Goal: Check status: Check status

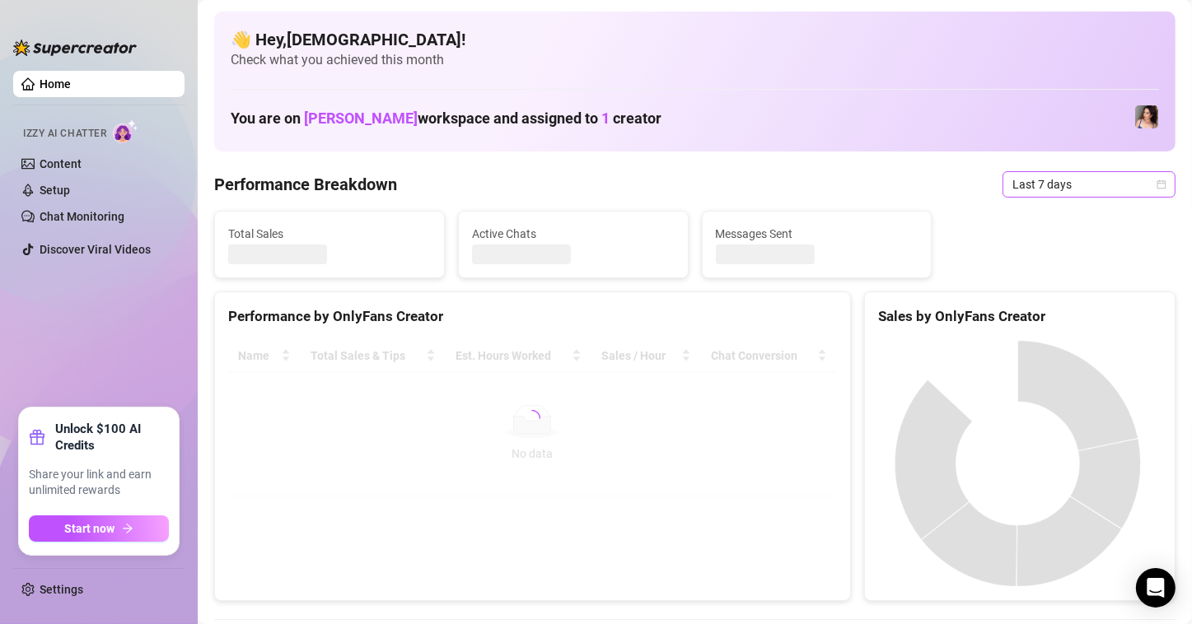
click at [1090, 181] on span "Last 7 days" at bounding box center [1088, 184] width 153 height 25
click at [1040, 340] on canvas at bounding box center [1017, 463] width 279 height 247
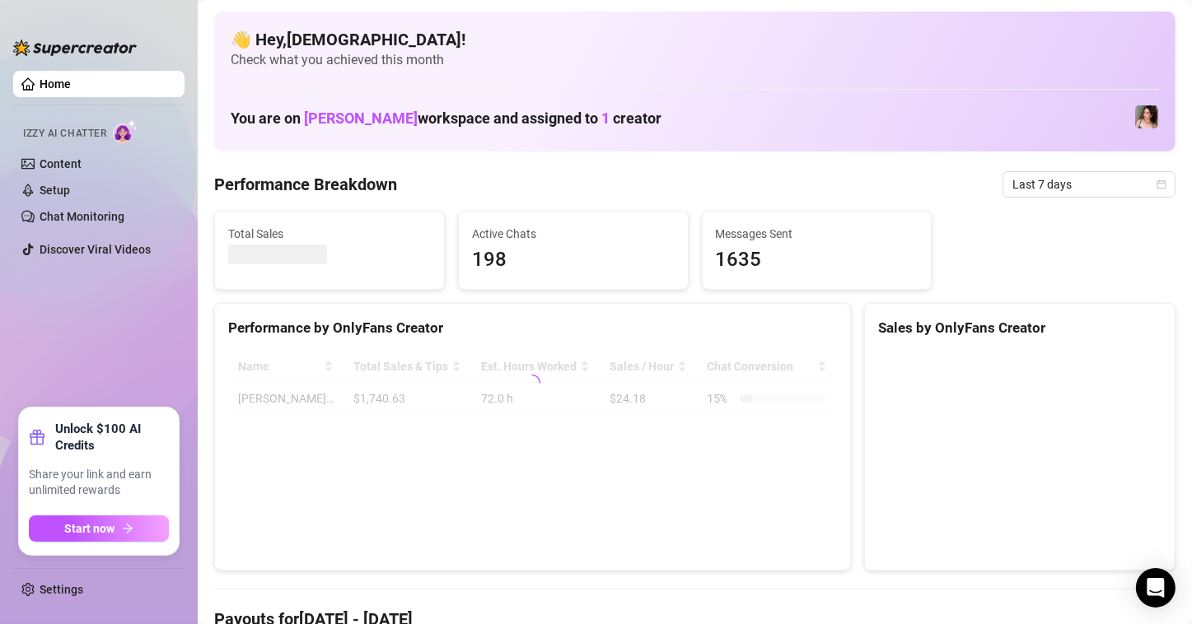
click at [1050, 188] on span "Last 7 days" at bounding box center [1088, 184] width 153 height 25
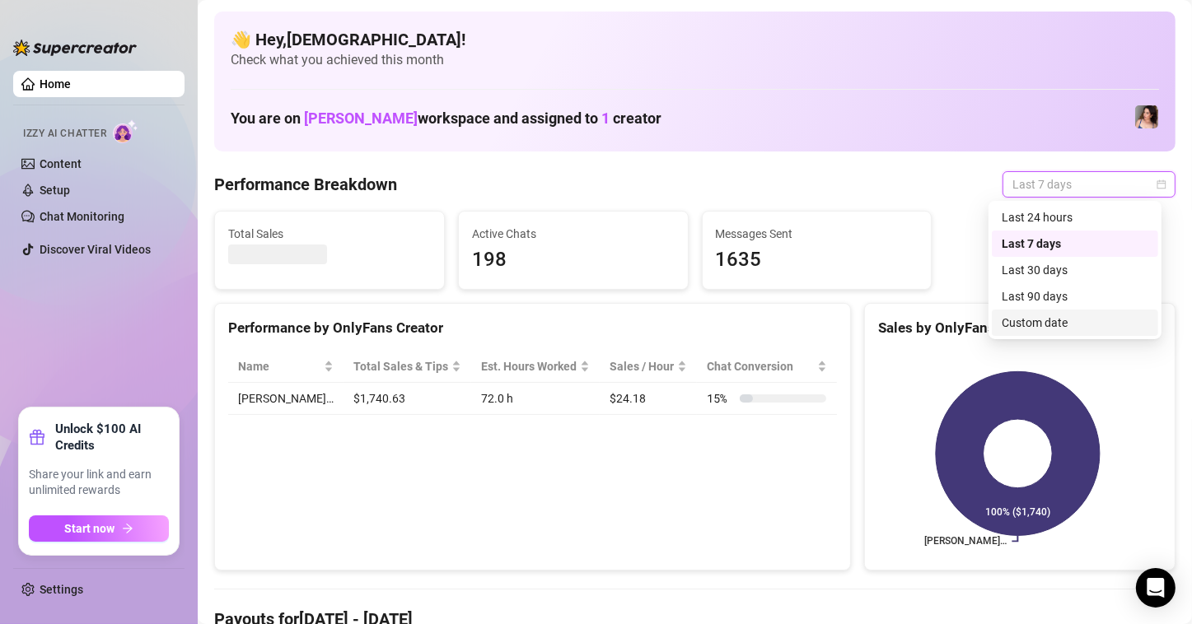
click at [1073, 319] on div "Custom date" at bounding box center [1075, 323] width 147 height 18
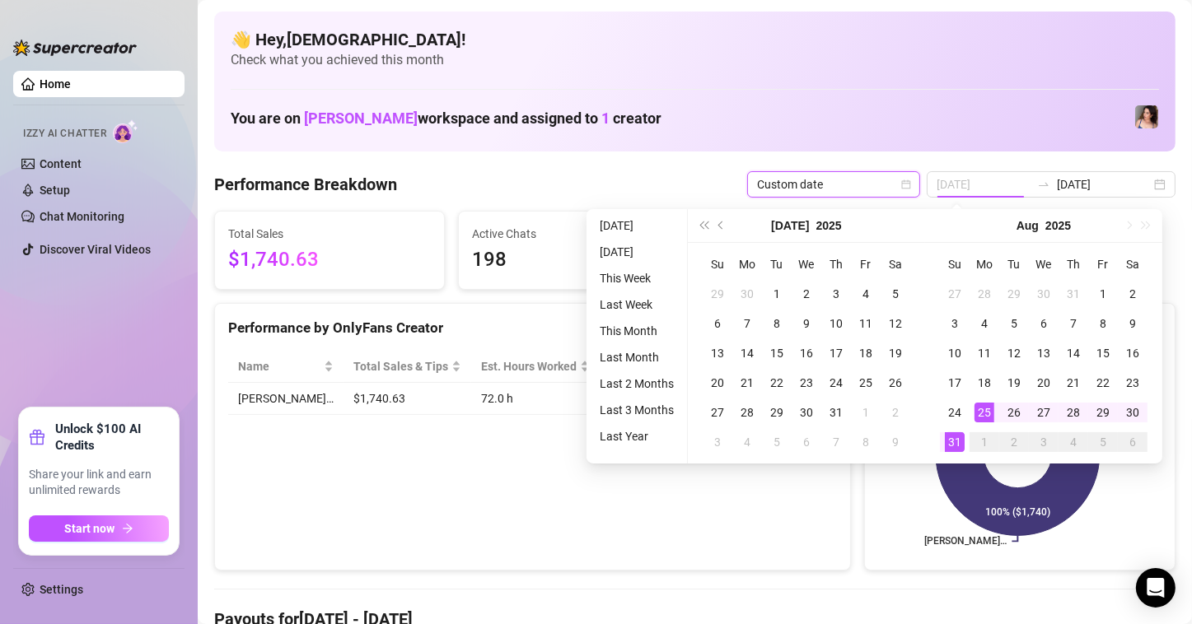
click at [986, 414] on div "25" at bounding box center [985, 413] width 20 height 20
type input "[DATE]"
click at [958, 445] on div "31" at bounding box center [955, 442] width 20 height 20
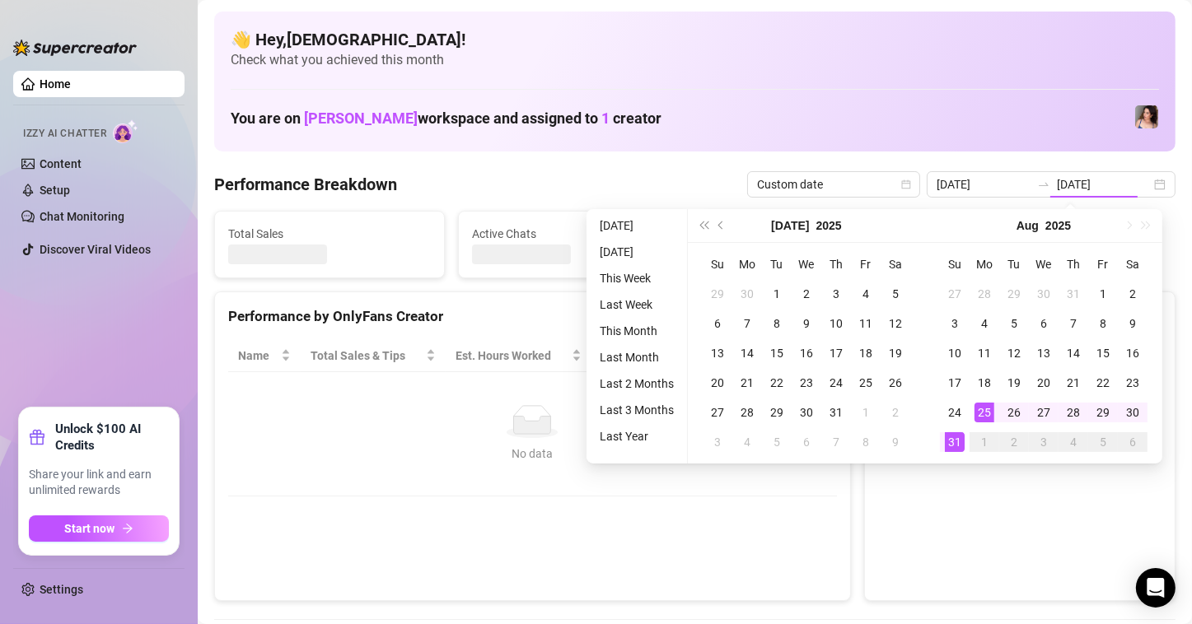
type input "[DATE]"
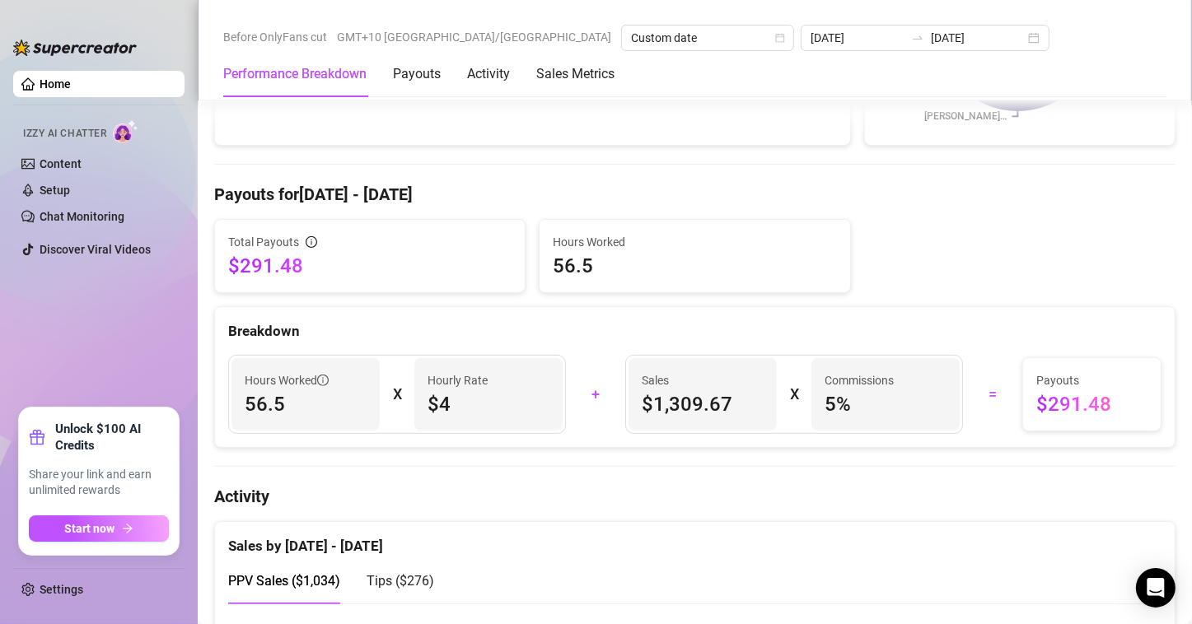
scroll to position [494, 0]
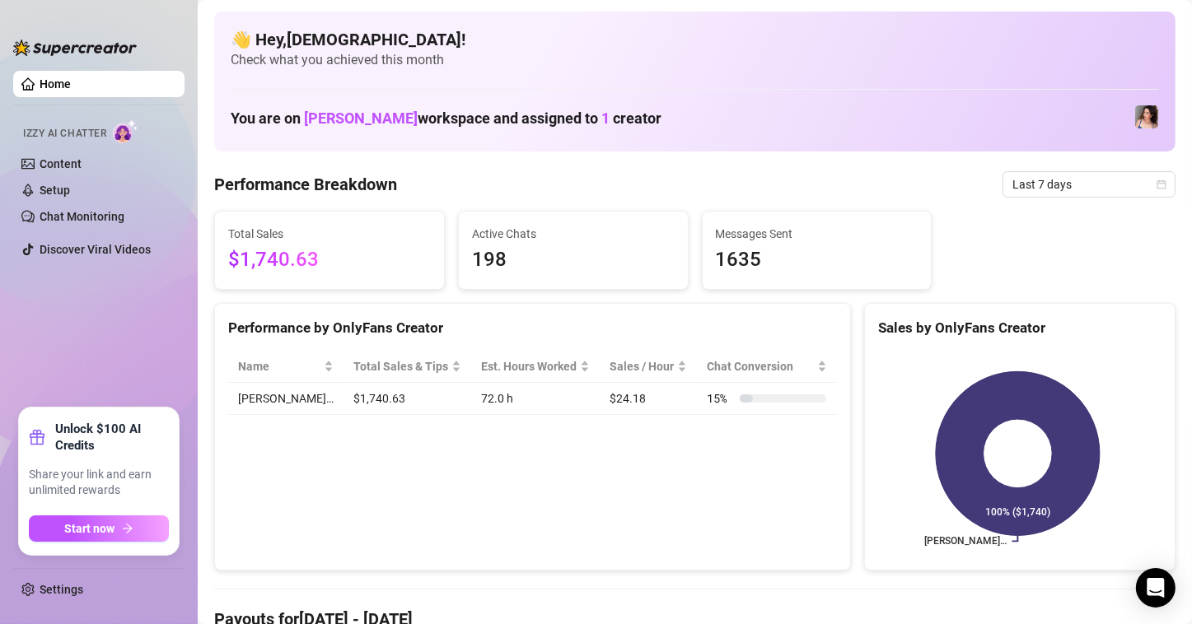
click at [1092, 181] on span "Last 7 days" at bounding box center [1088, 184] width 153 height 25
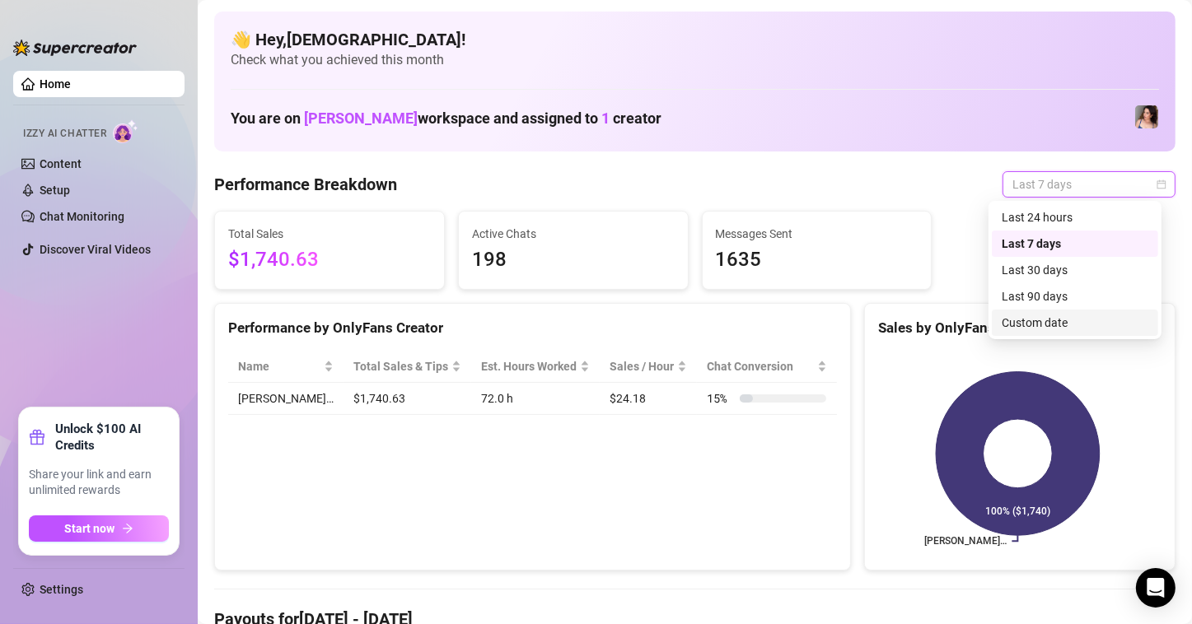
click at [1021, 320] on div "Custom date" at bounding box center [1075, 323] width 147 height 18
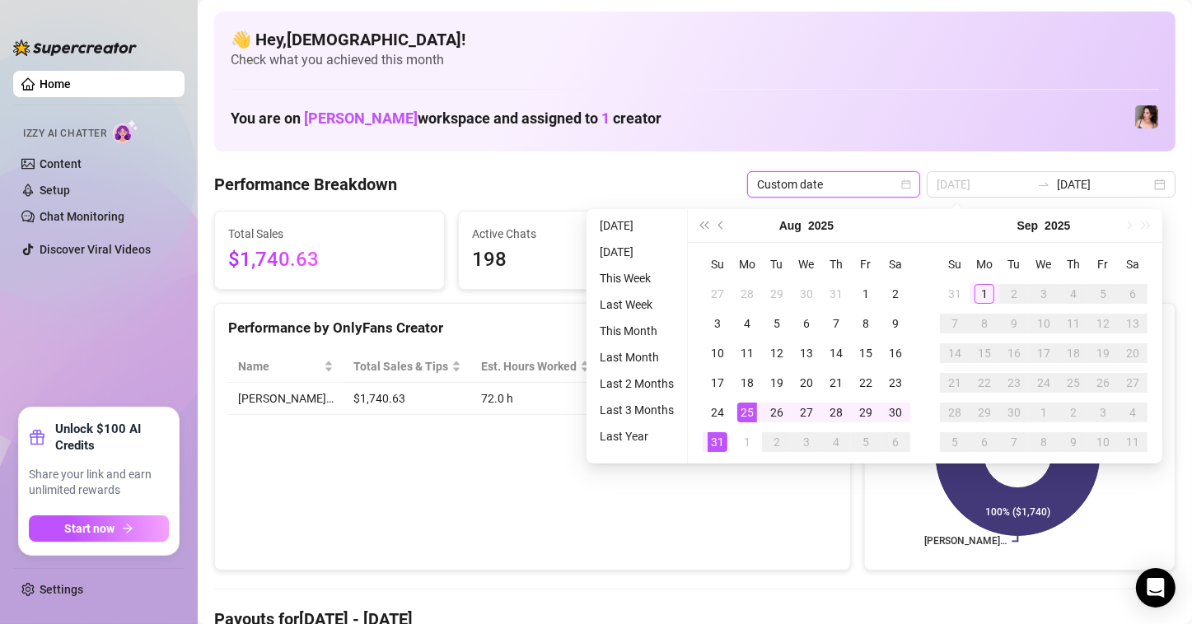
type input "[DATE]"
click at [748, 420] on div "25" at bounding box center [747, 413] width 20 height 20
click at [718, 440] on div "31" at bounding box center [718, 442] width 20 height 20
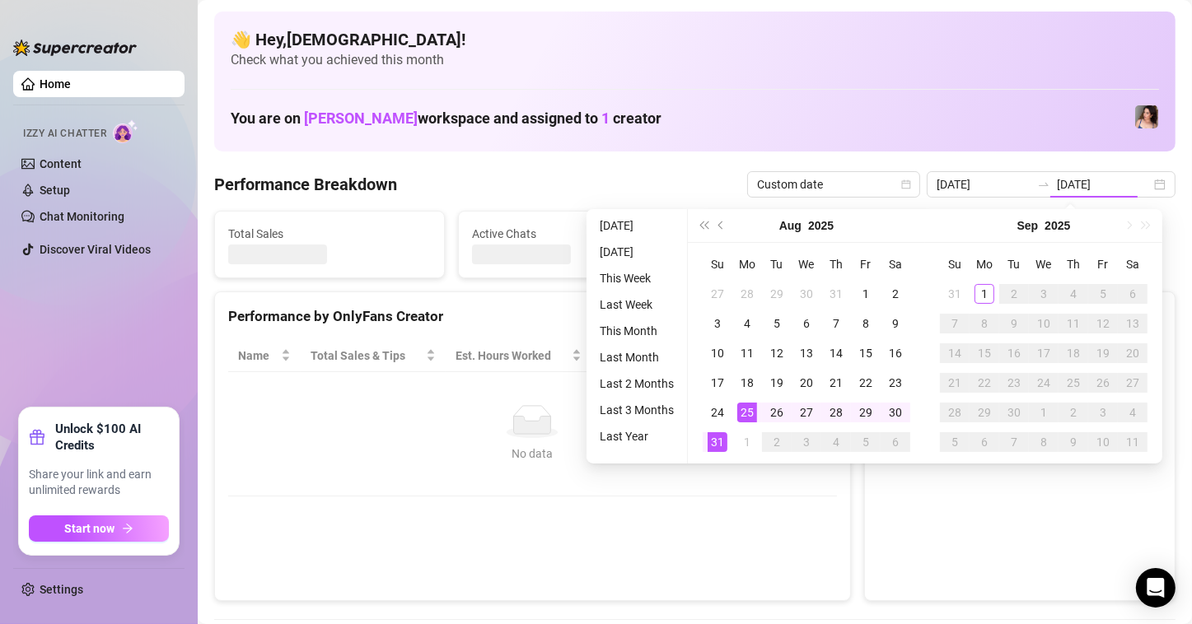
type input "[DATE]"
